Goal: Transaction & Acquisition: Download file/media

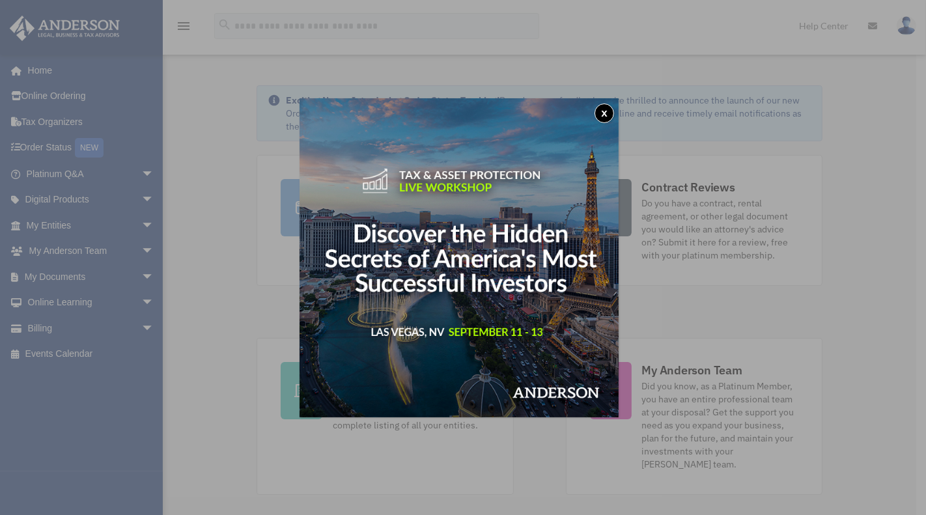
click at [605, 112] on button "x" at bounding box center [604, 114] width 20 height 20
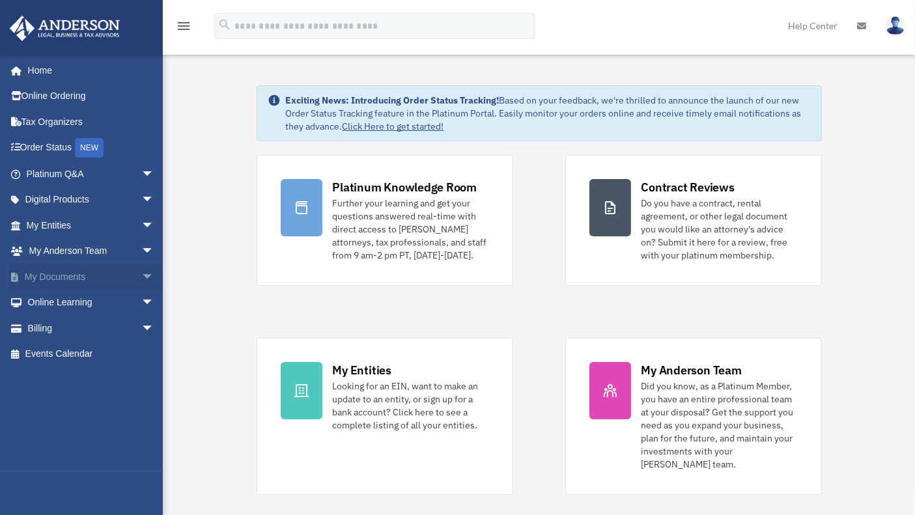
click at [72, 275] on link "My Documents arrow_drop_down" at bounding box center [91, 277] width 165 height 26
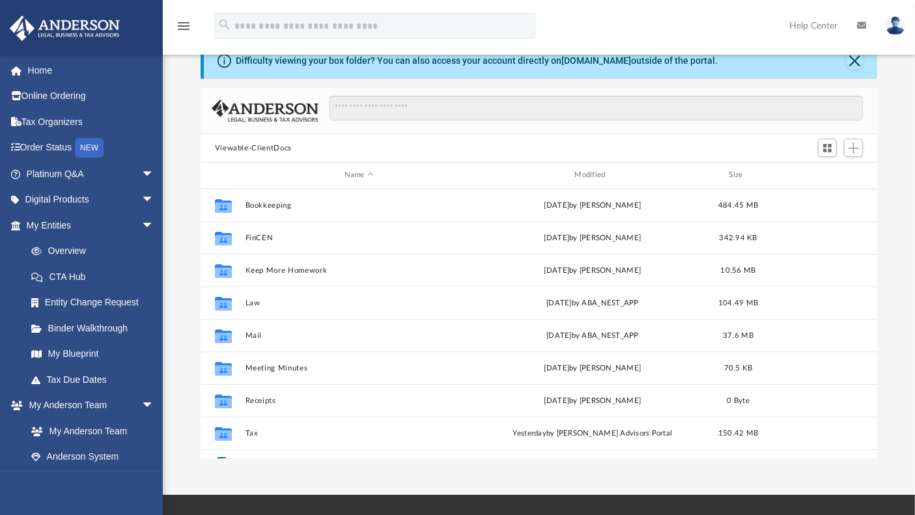
scroll to position [285, 665]
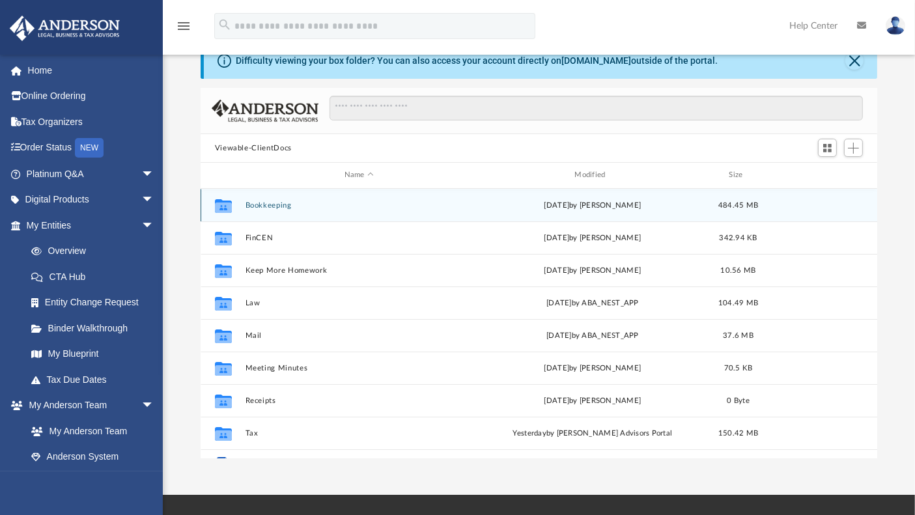
click at [257, 210] on div "Collaborated Folder Bookkeeping [DATE] by [PERSON_NAME] 484.45 MB" at bounding box center [539, 205] width 677 height 33
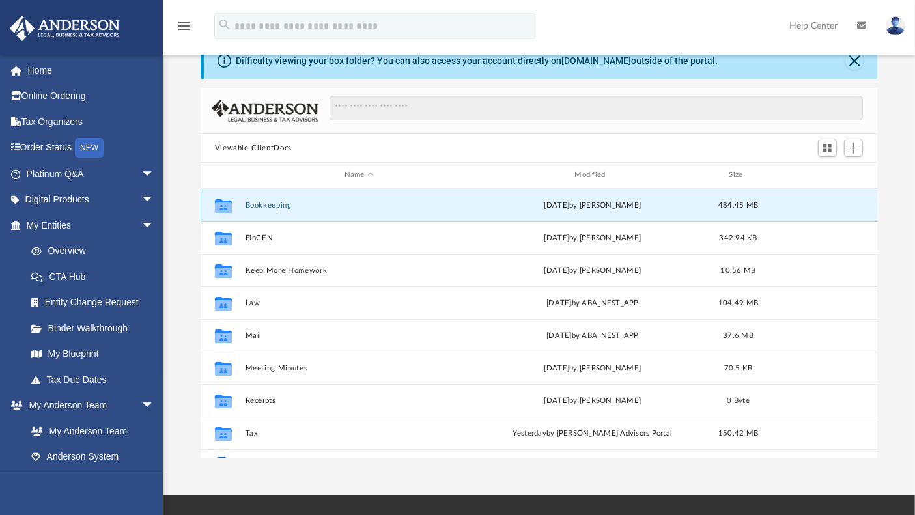
click at [251, 204] on button "Bookkeeping" at bounding box center [359, 205] width 228 height 8
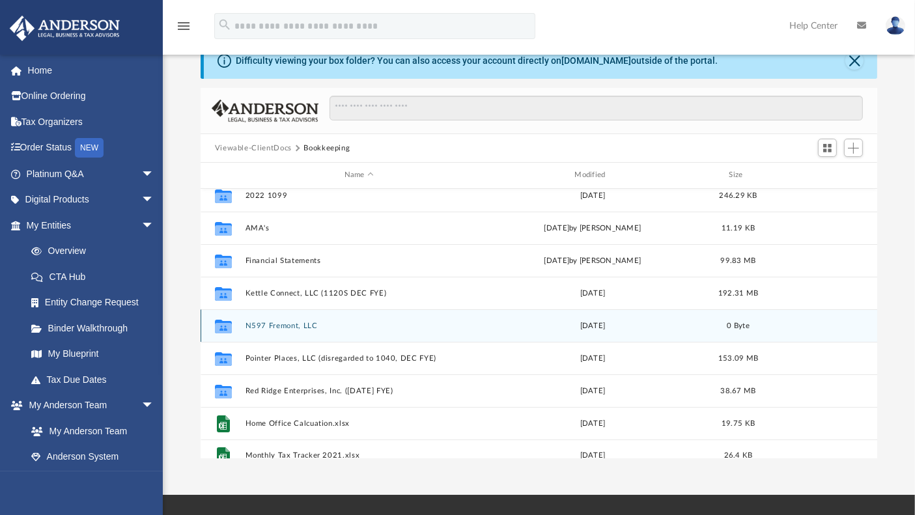
scroll to position [43, 0]
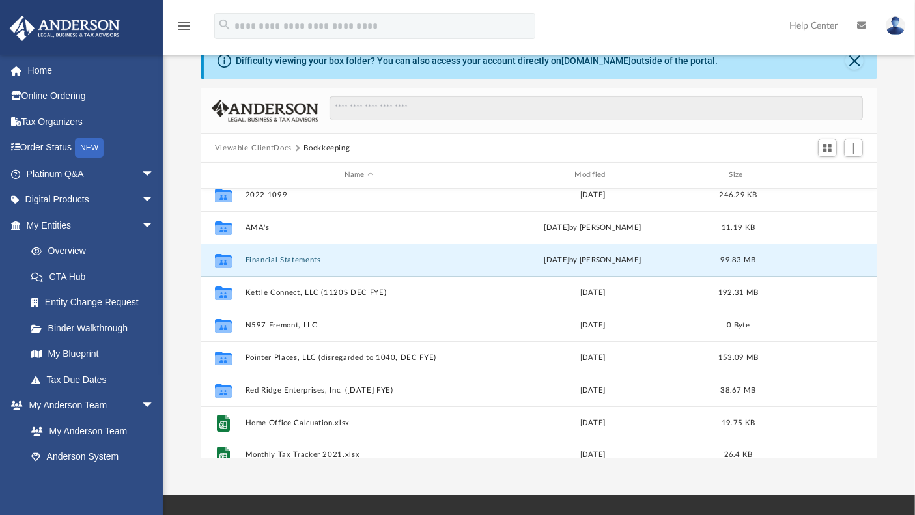
click at [257, 260] on button "Financial Statements" at bounding box center [359, 260] width 228 height 8
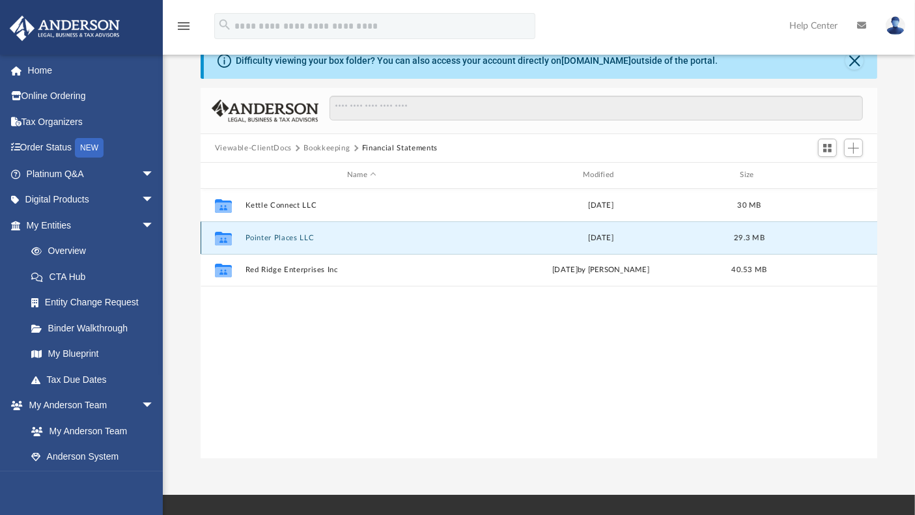
click at [260, 236] on button "Pointer Places LLC" at bounding box center [361, 238] width 233 height 8
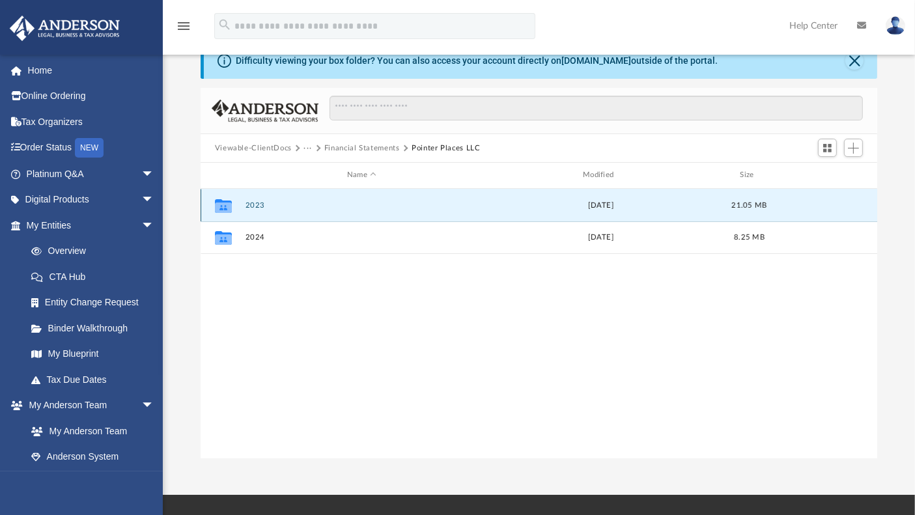
click at [250, 202] on button "2023" at bounding box center [361, 205] width 233 height 8
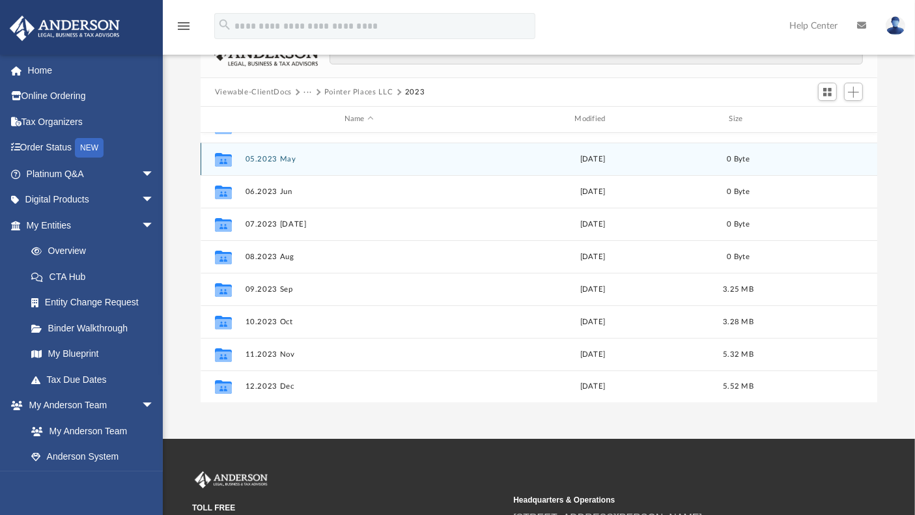
scroll to position [92, 0]
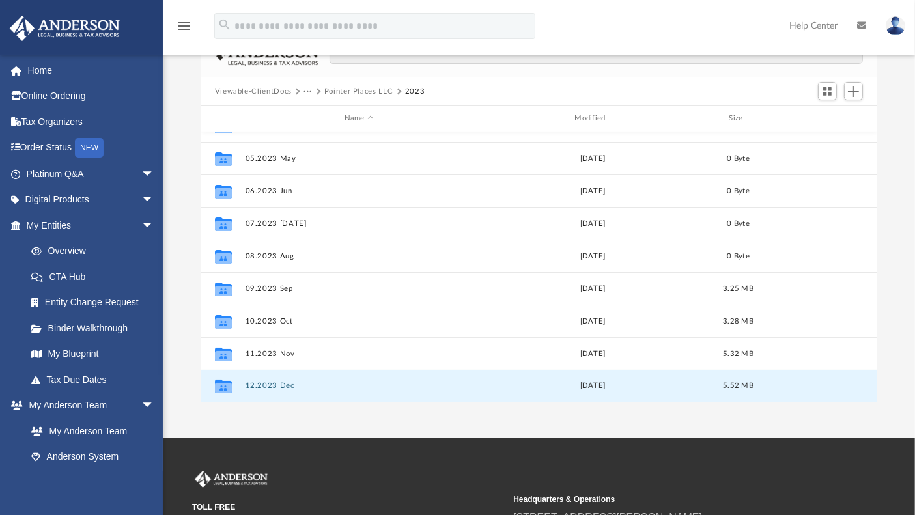
click at [267, 387] on button "12.2023 Dec" at bounding box center [359, 386] width 228 height 8
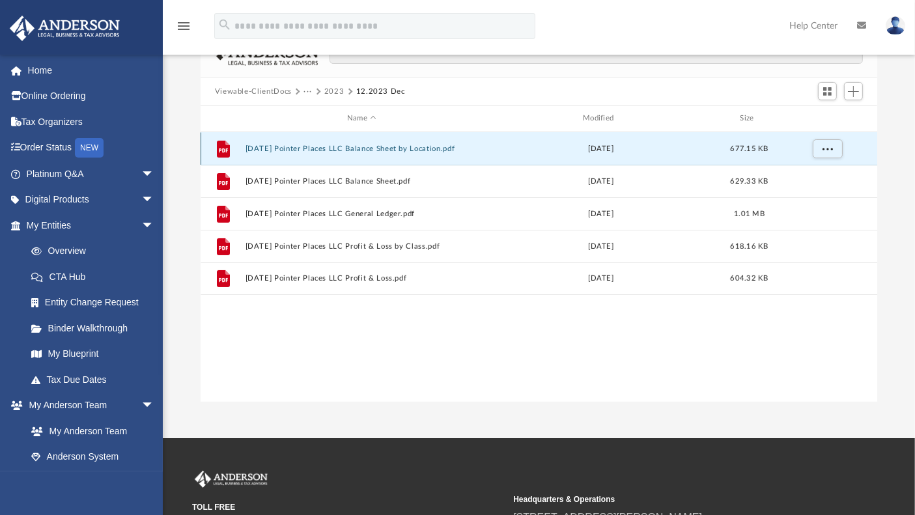
click at [274, 145] on button "[DATE] Pointer Places LLC Balance Sheet by Location.pdf" at bounding box center [361, 149] width 233 height 8
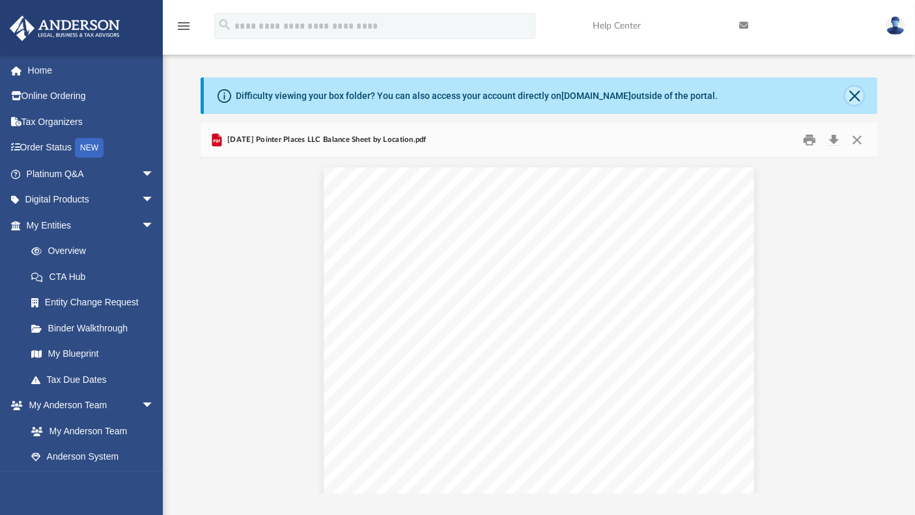
click at [854, 92] on button "Close" at bounding box center [854, 96] width 18 height 18
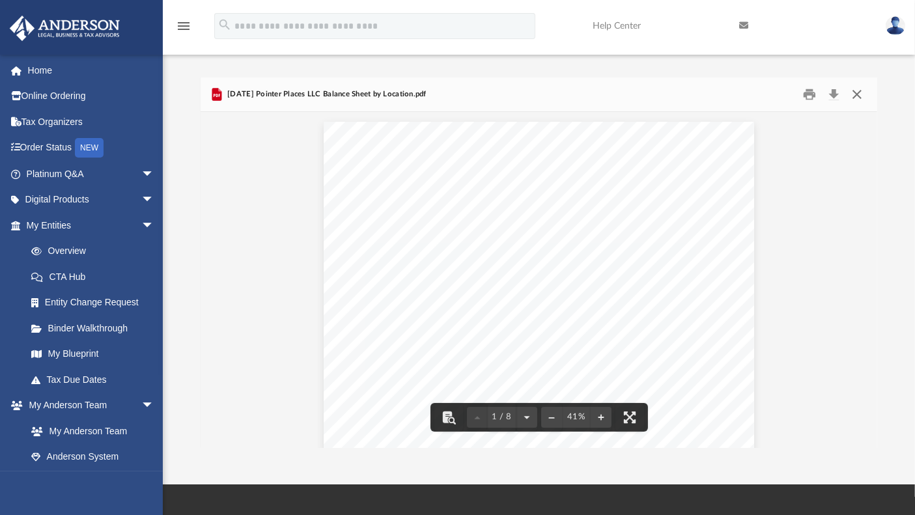
click at [858, 95] on button "Close" at bounding box center [856, 95] width 23 height 20
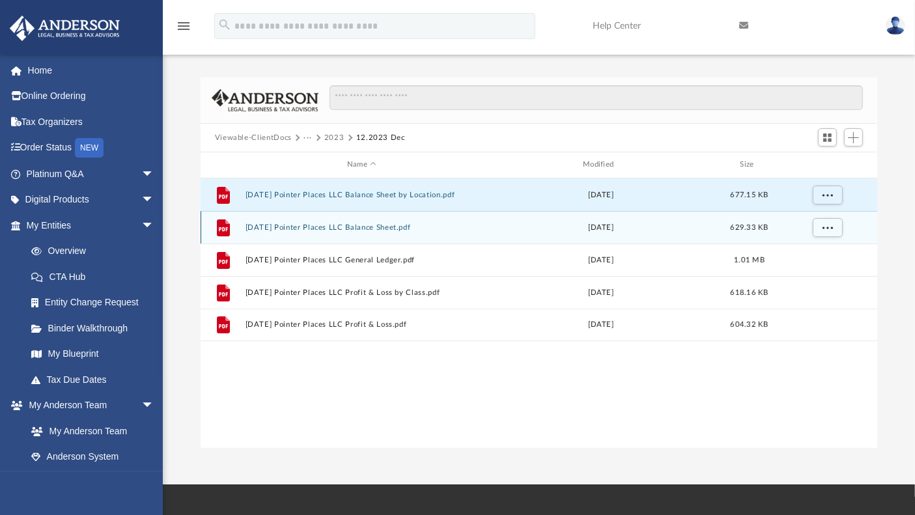
click at [340, 226] on button "[DATE] Pointer Places LLC Balance Sheet.pdf" at bounding box center [361, 227] width 233 height 8
